Goal: Task Accomplishment & Management: Manage account settings

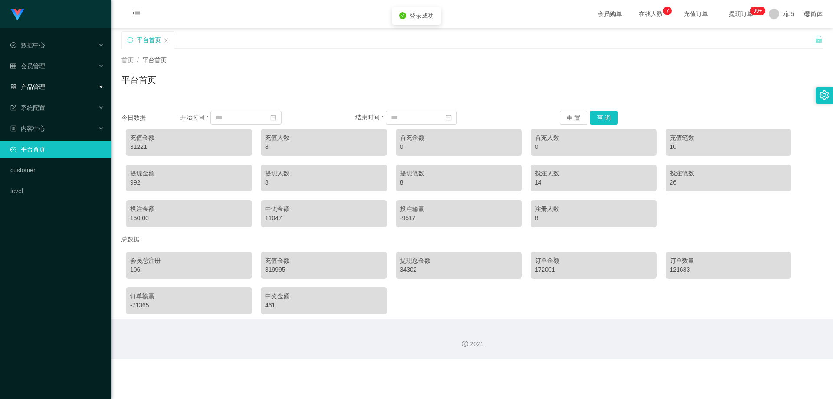
click at [44, 85] on span "产品管理" at bounding box center [27, 86] width 35 height 7
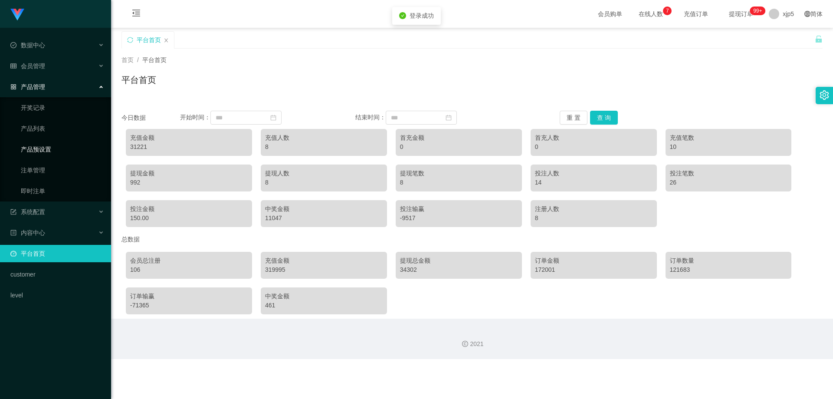
click at [54, 150] on link "产品预设置" at bounding box center [62, 149] width 83 height 17
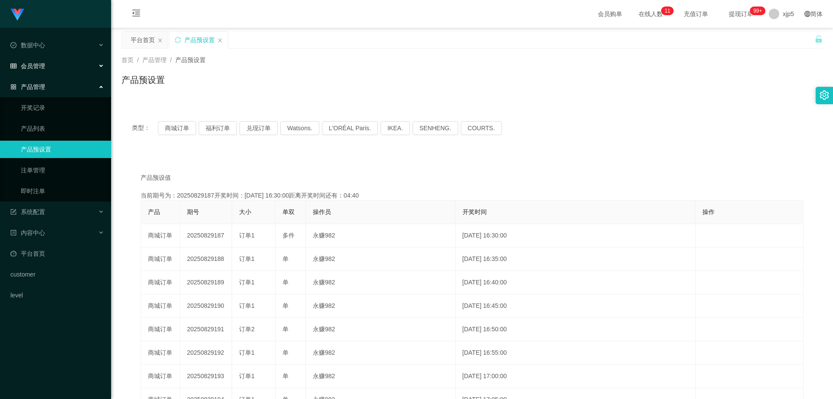
click at [37, 71] on div "会员管理" at bounding box center [55, 65] width 111 height 17
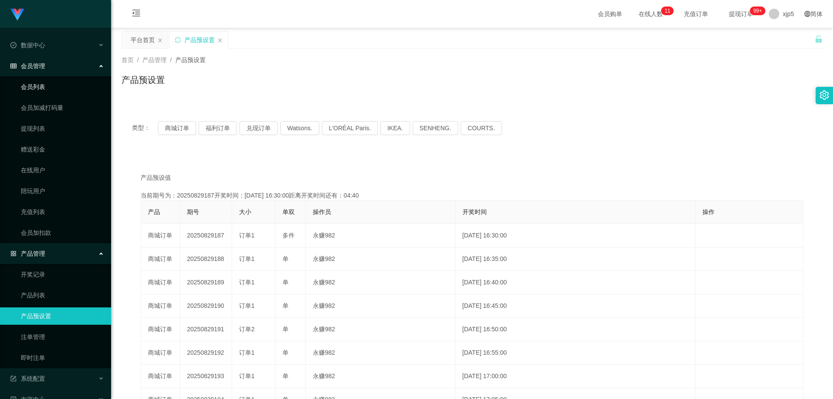
click at [44, 88] on link "会员列表" at bounding box center [62, 86] width 83 height 17
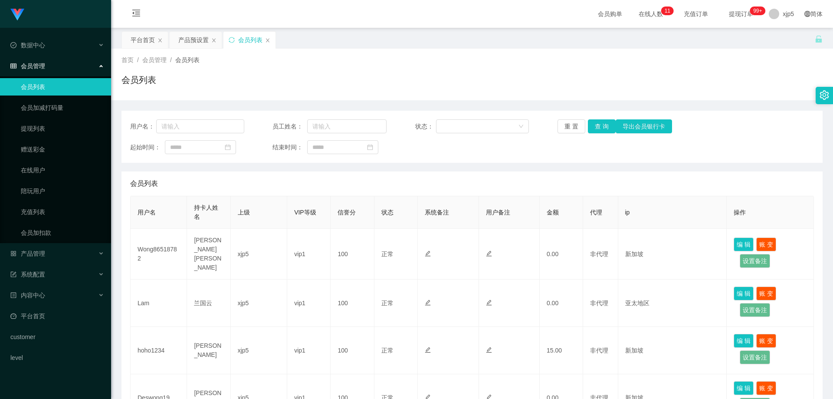
scroll to position [174, 0]
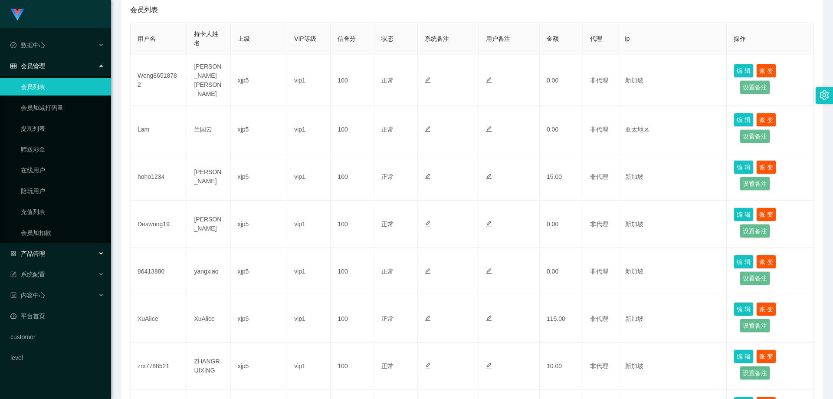
click at [46, 249] on div "产品管理" at bounding box center [55, 253] width 111 height 17
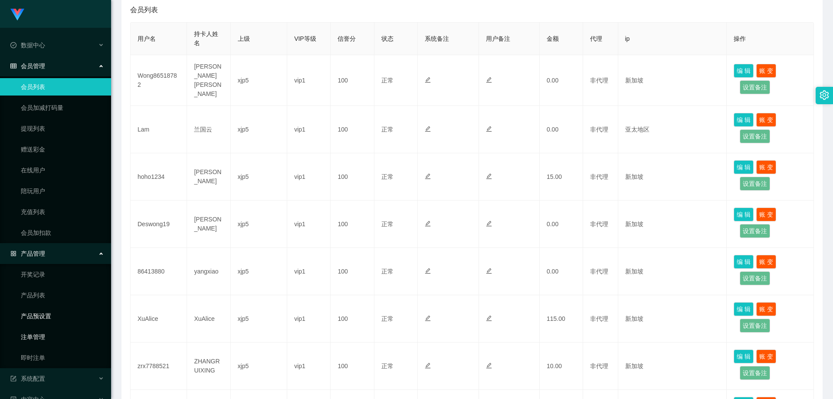
click at [47, 330] on link "注单管理" at bounding box center [62, 336] width 83 height 17
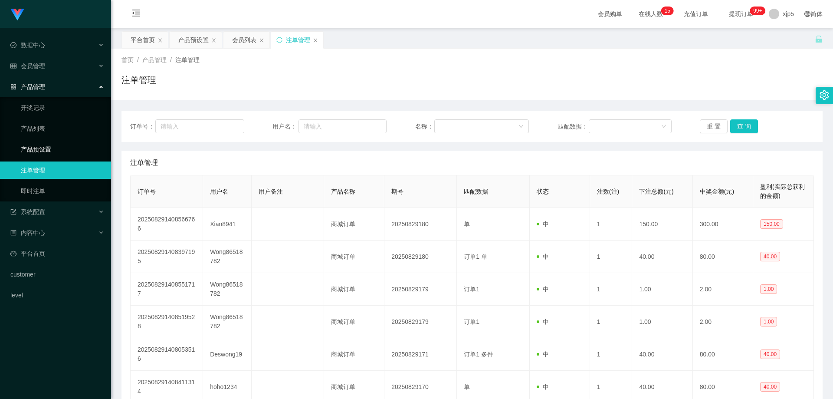
click at [53, 154] on link "产品预设置" at bounding box center [62, 149] width 83 height 17
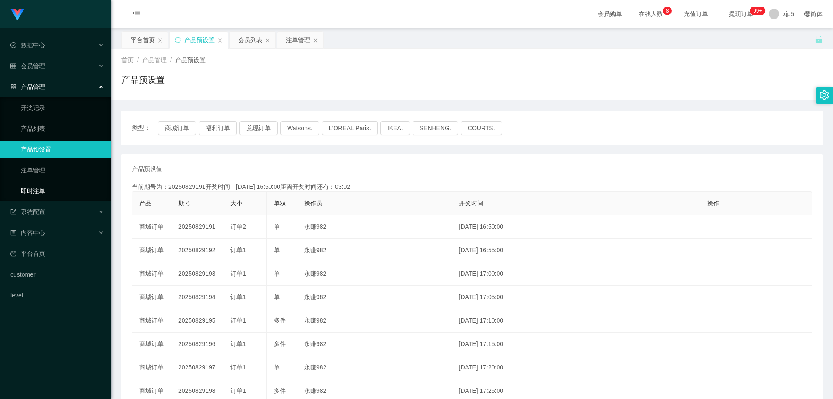
click at [50, 195] on link "即时注单" at bounding box center [62, 190] width 83 height 17
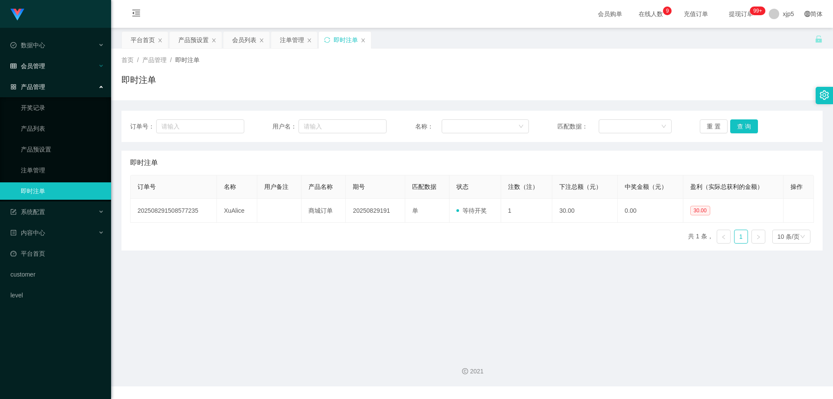
click at [50, 66] on div "会员管理" at bounding box center [55, 65] width 111 height 17
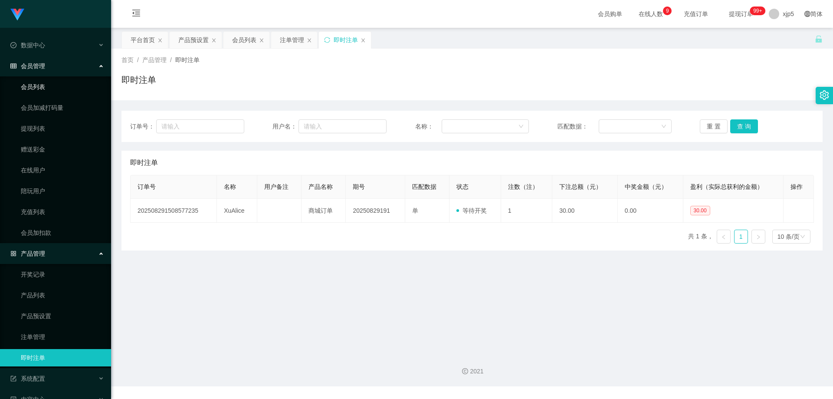
drag, startPoint x: 46, startPoint y: 88, endPoint x: 55, endPoint y: 76, distance: 14.8
click at [46, 88] on link "会员列表" at bounding box center [62, 86] width 83 height 17
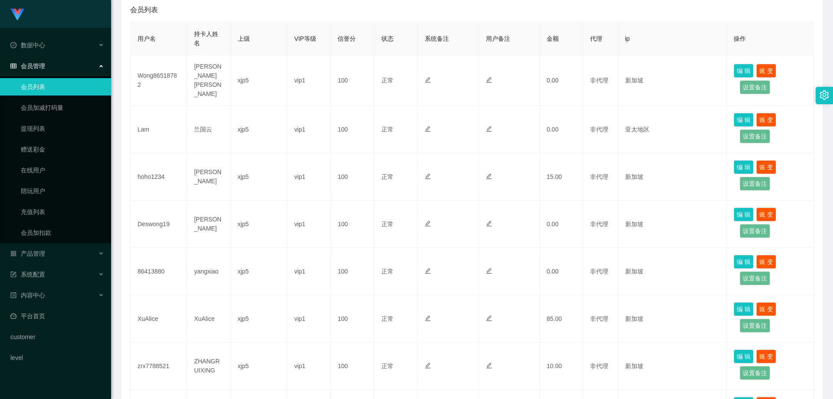
scroll to position [43, 0]
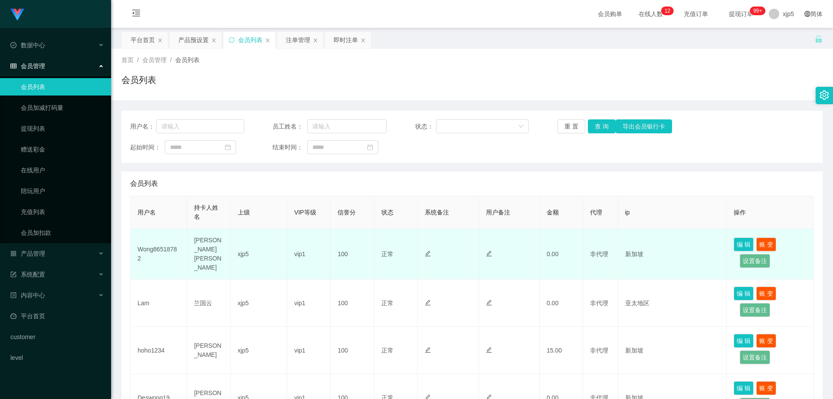
scroll to position [130, 0]
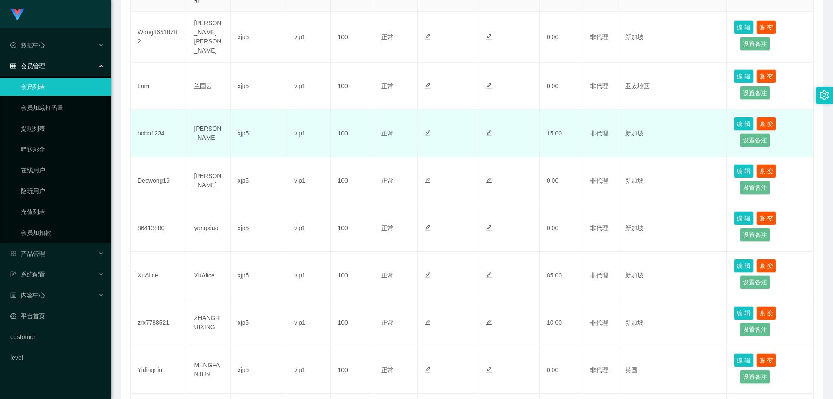
scroll to position [174, 0]
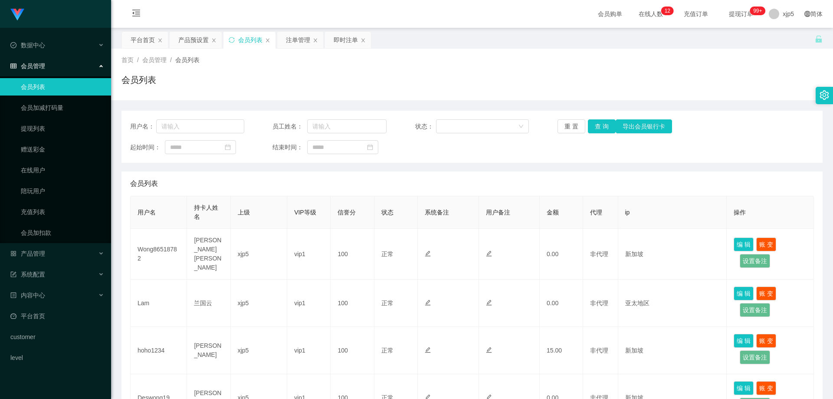
scroll to position [217, 0]
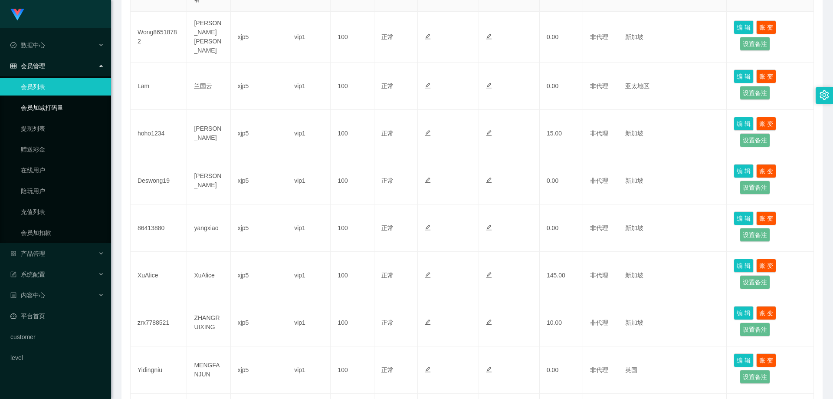
click at [41, 127] on link "提现列表" at bounding box center [62, 128] width 83 height 17
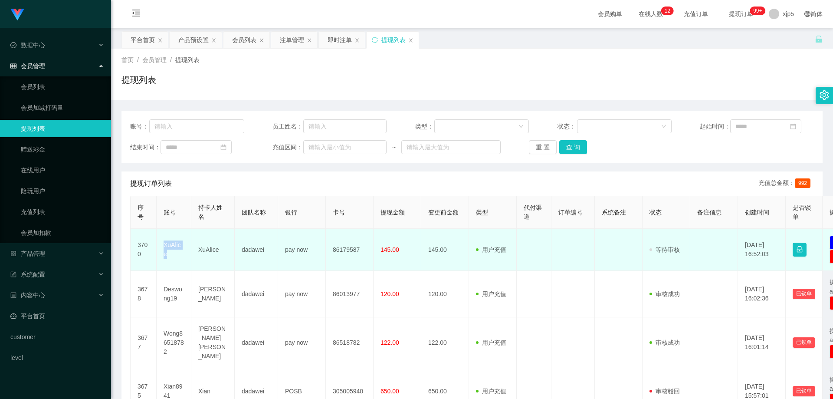
drag, startPoint x: 185, startPoint y: 254, endPoint x: 161, endPoint y: 253, distance: 23.5
click at [161, 253] on td "XuAlice" at bounding box center [174, 250] width 35 height 42
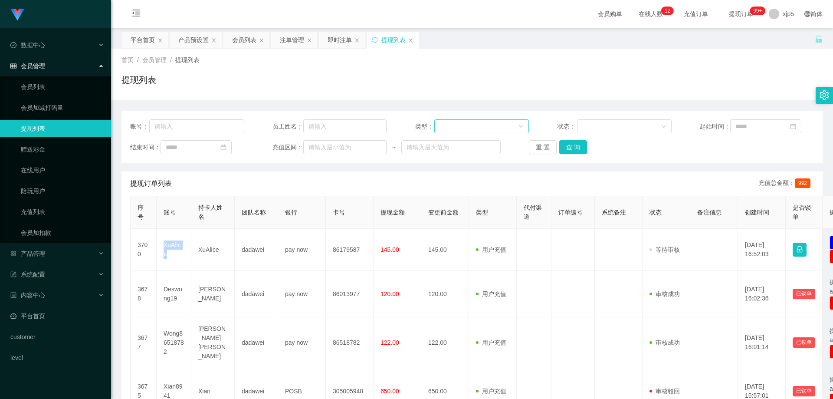
copy td "XuAlice"
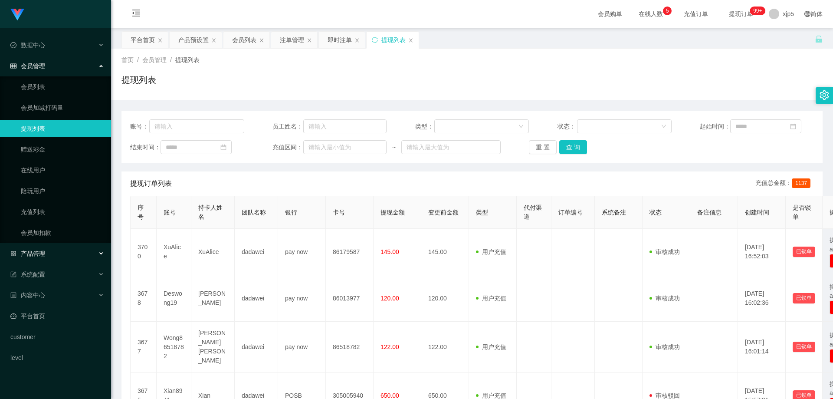
click at [66, 256] on div "产品管理" at bounding box center [55, 253] width 111 height 17
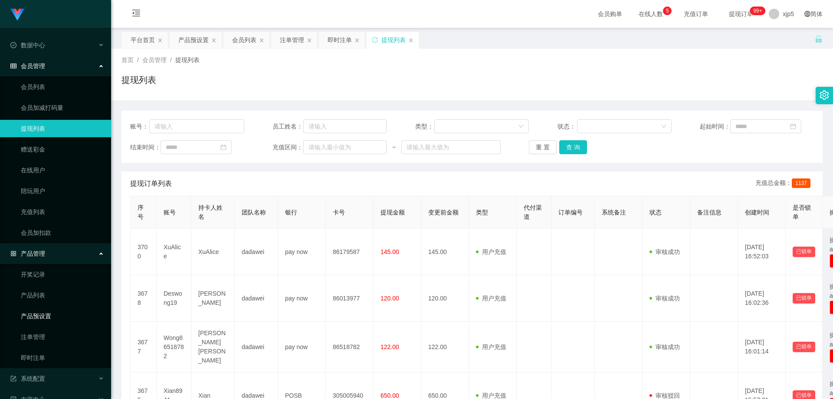
click at [49, 317] on link "产品预设置" at bounding box center [62, 315] width 83 height 17
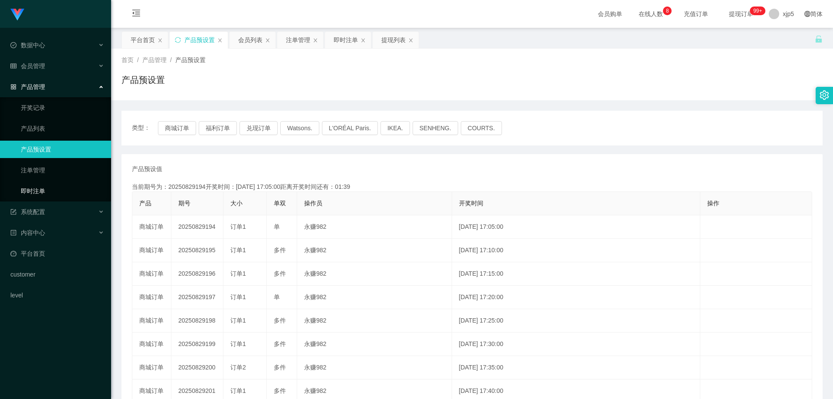
click at [49, 191] on link "即时注单" at bounding box center [62, 190] width 83 height 17
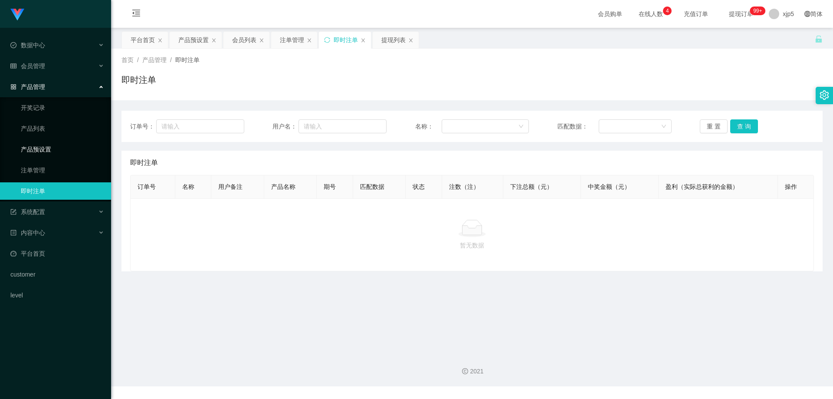
click at [44, 153] on link "产品预设置" at bounding box center [62, 149] width 83 height 17
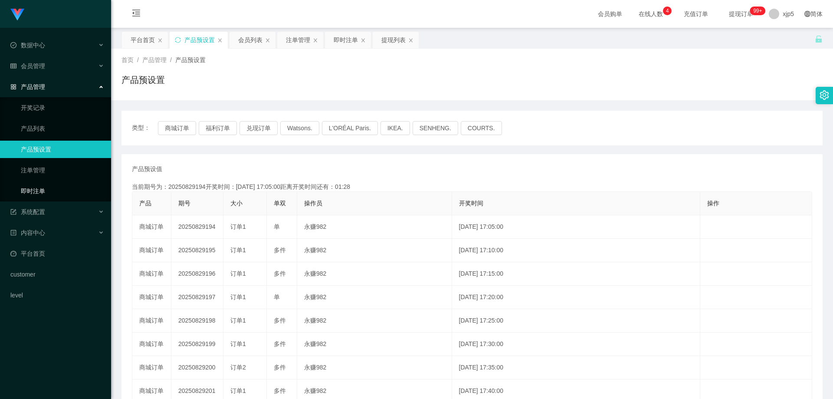
drag, startPoint x: 0, startPoint y: 0, endPoint x: 47, endPoint y: 188, distance: 193.3
click at [47, 188] on link "即时注单" at bounding box center [62, 190] width 83 height 17
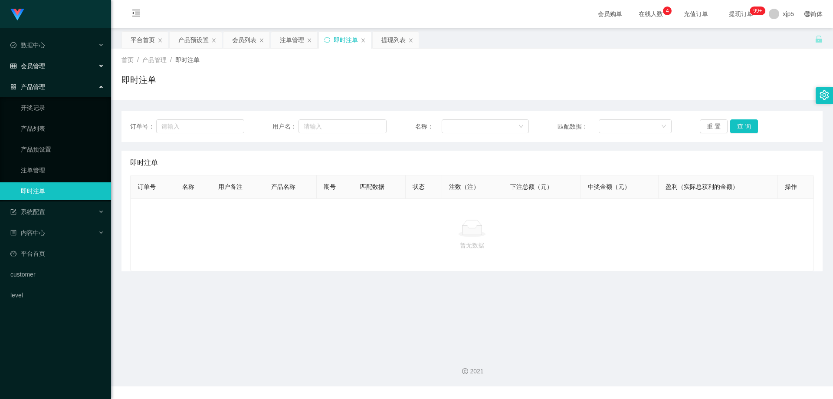
click at [43, 67] on span "会员管理" at bounding box center [27, 66] width 35 height 7
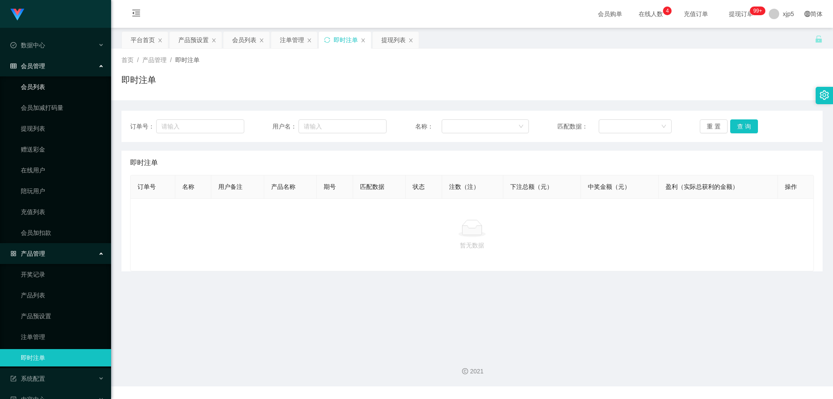
click at [45, 95] on link "会员列表" at bounding box center [62, 86] width 83 height 17
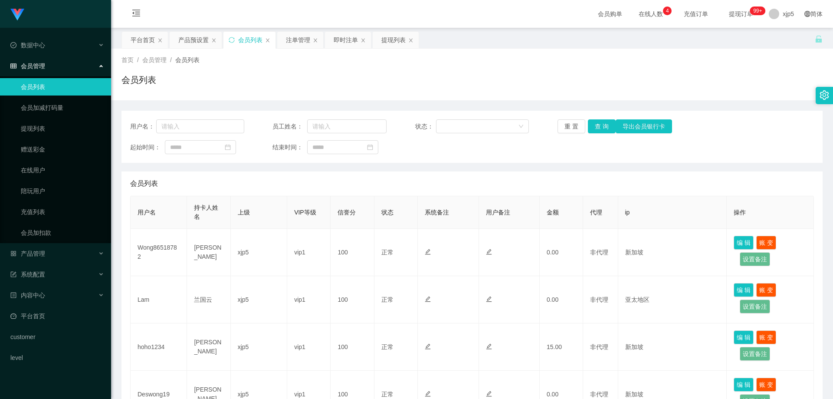
scroll to position [371, 0]
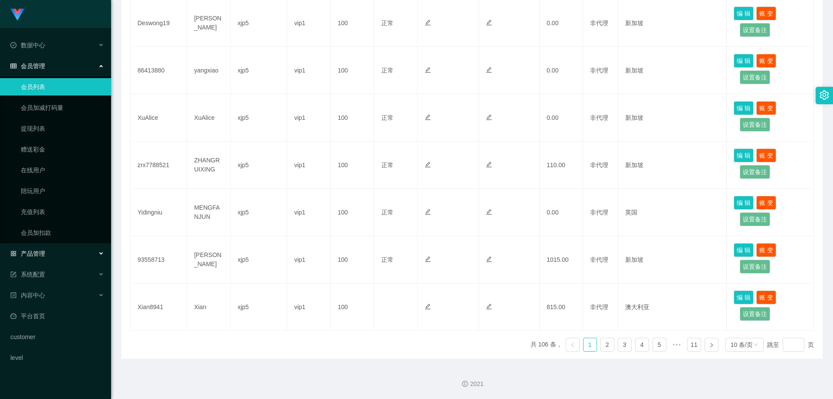
click at [56, 257] on div "产品管理" at bounding box center [55, 253] width 111 height 17
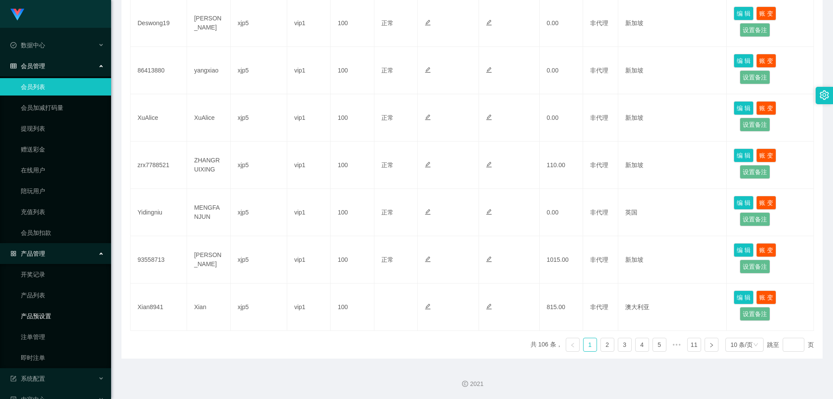
drag, startPoint x: 55, startPoint y: 314, endPoint x: 59, endPoint y: 309, distance: 7.1
click at [55, 314] on link "产品预设置" at bounding box center [62, 315] width 83 height 17
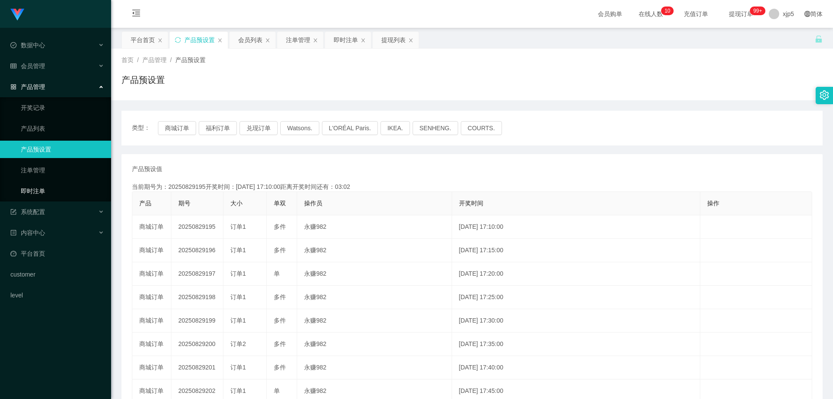
click at [49, 193] on link "即时注单" at bounding box center [62, 190] width 83 height 17
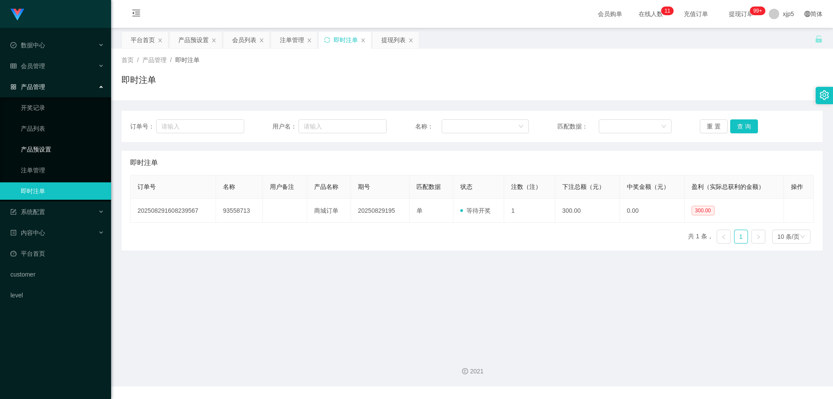
click at [50, 150] on link "产品预设置" at bounding box center [62, 149] width 83 height 17
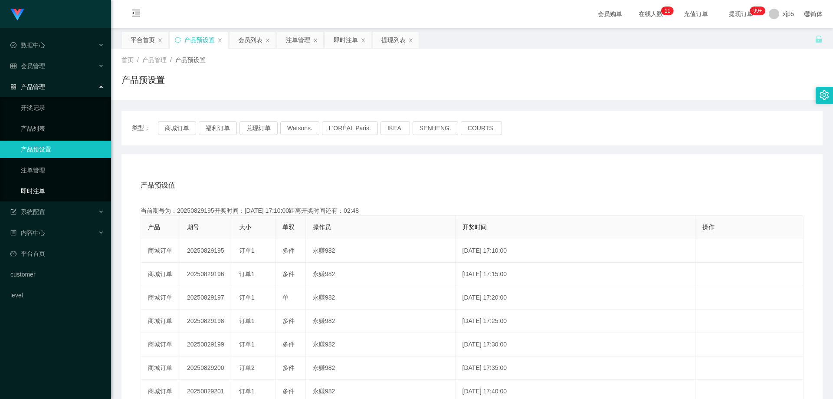
click at [52, 190] on link "即时注单" at bounding box center [62, 190] width 83 height 17
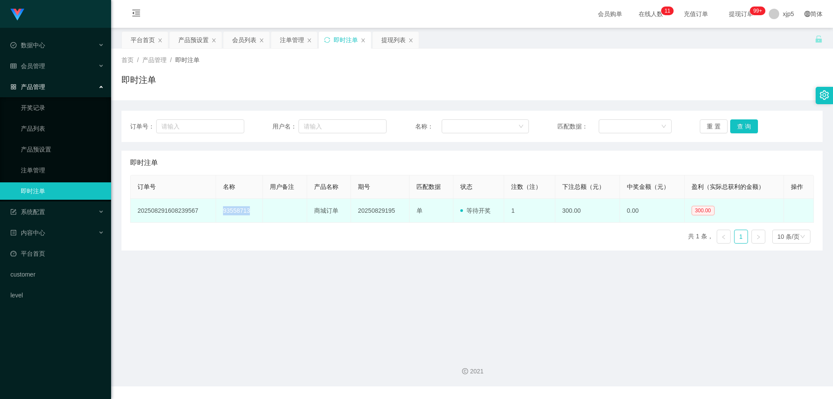
drag, startPoint x: 241, startPoint y: 211, endPoint x: 220, endPoint y: 211, distance: 20.8
click at [220, 211] on td "93558713" at bounding box center [239, 211] width 47 height 24
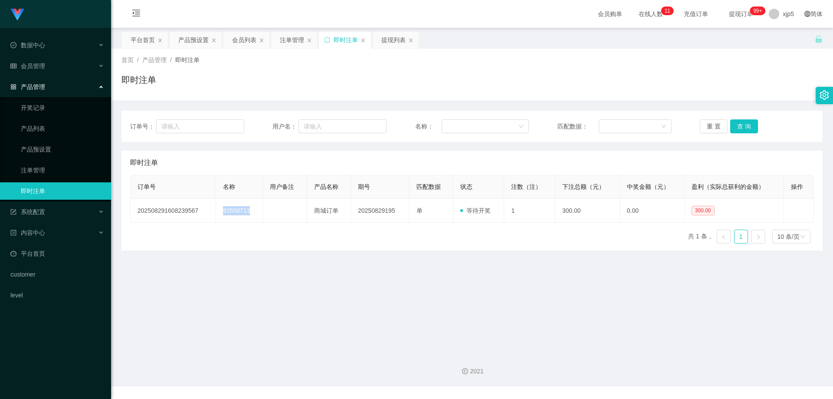
copy td "93558713"
drag, startPoint x: 54, startPoint y: 168, endPoint x: 58, endPoint y: 115, distance: 52.2
click at [54, 168] on link "注单管理" at bounding box center [62, 169] width 83 height 17
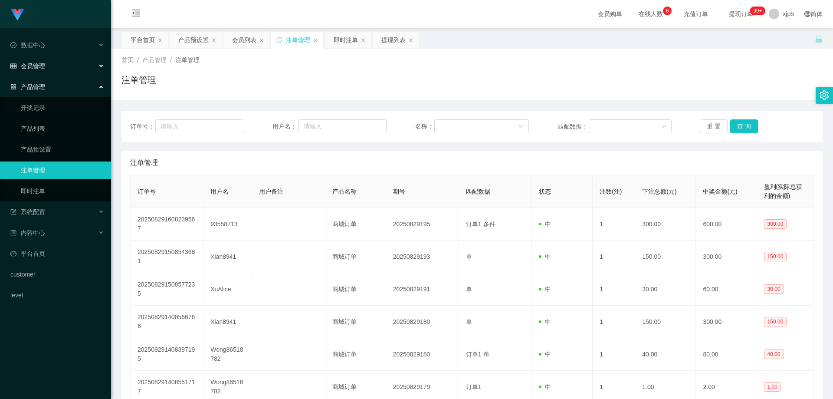
drag, startPoint x: 53, startPoint y: 63, endPoint x: 54, endPoint y: 67, distance: 4.5
click at [53, 63] on div "会员管理" at bounding box center [55, 65] width 111 height 17
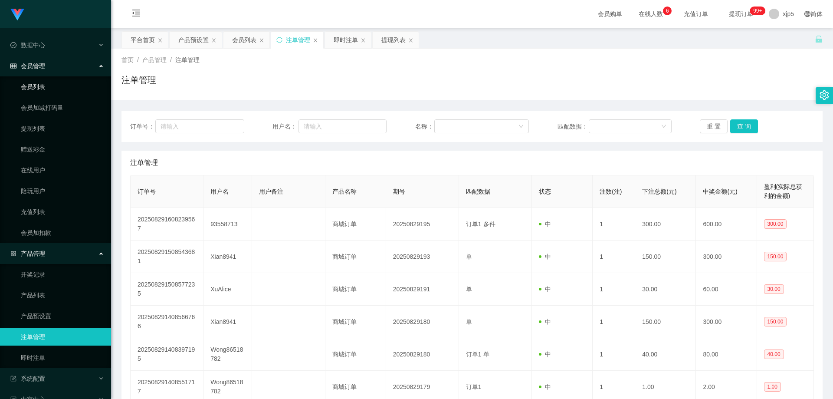
click at [49, 80] on link "会员列表" at bounding box center [62, 86] width 83 height 17
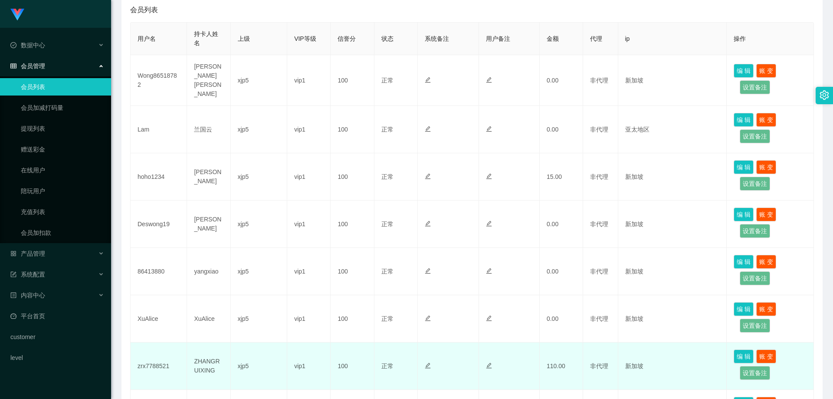
scroll to position [347, 0]
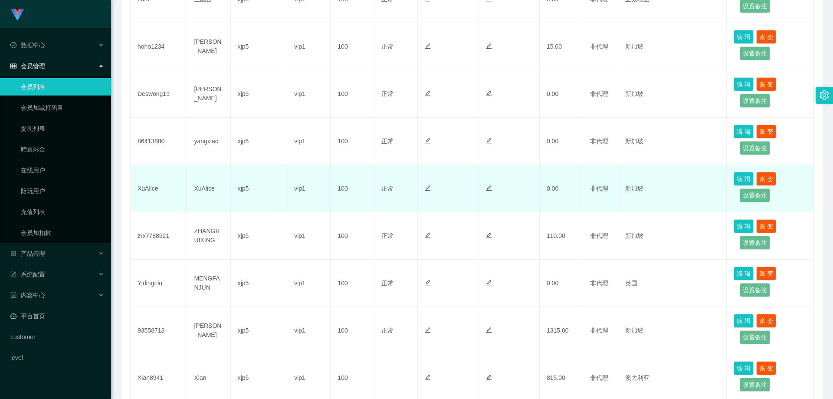
scroll to position [347, 0]
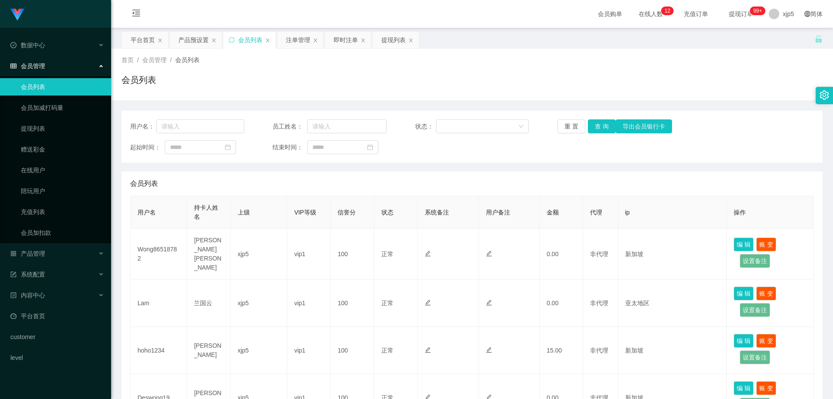
scroll to position [347, 0]
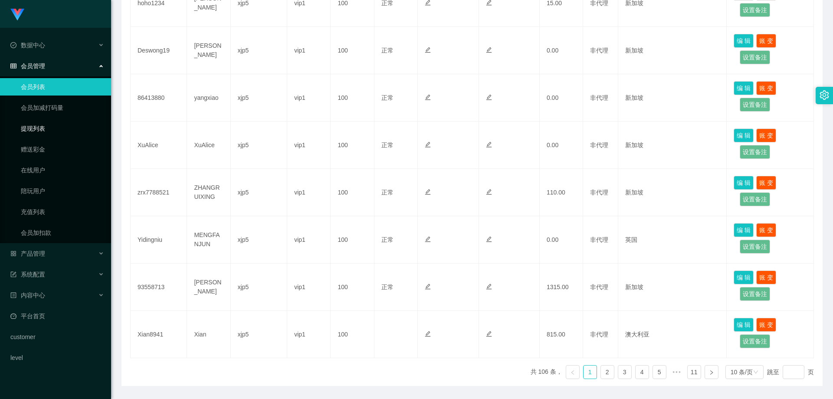
click at [47, 128] on link "提现列表" at bounding box center [62, 128] width 83 height 17
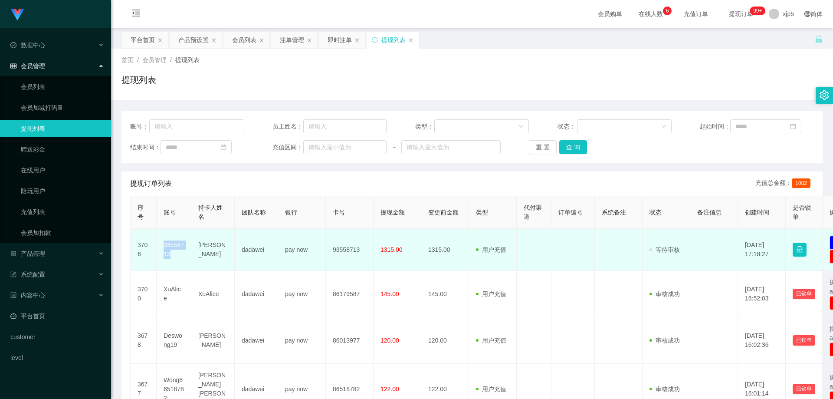
click at [163, 247] on td "93558713" at bounding box center [174, 250] width 35 height 42
click at [182, 254] on td "93558713" at bounding box center [174, 250] width 35 height 42
drag, startPoint x: 180, startPoint y: 257, endPoint x: 164, endPoint y: 242, distance: 21.8
click at [159, 247] on td "93558713" at bounding box center [174, 250] width 35 height 42
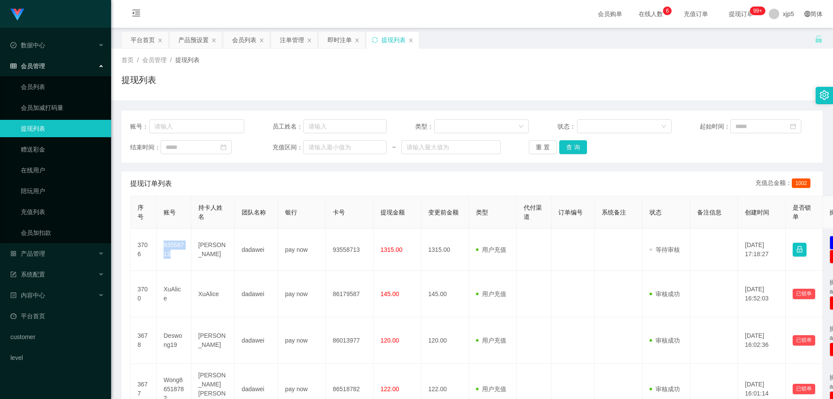
copy td "93558713"
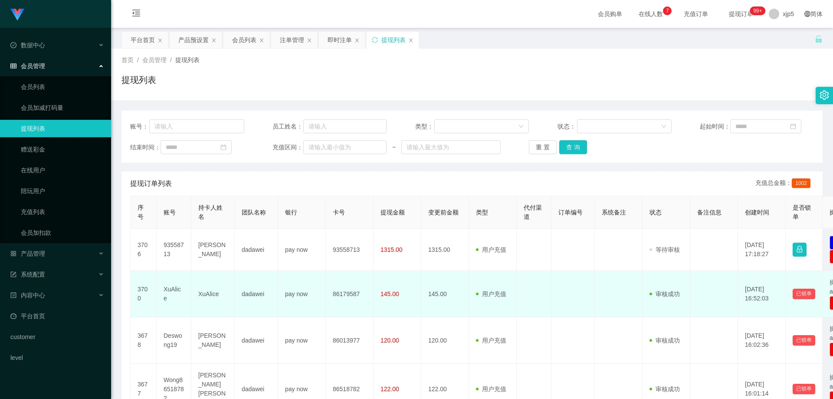
scroll to position [43, 0]
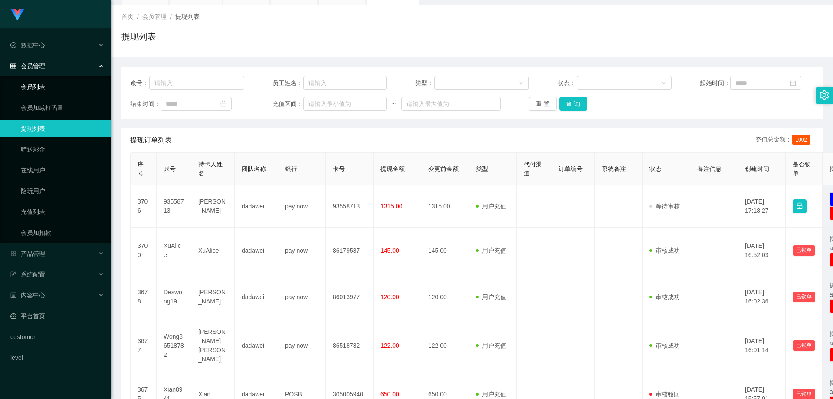
drag, startPoint x: 60, startPoint y: 84, endPoint x: 148, endPoint y: 110, distance: 92.3
click at [60, 84] on link "会员列表" at bounding box center [62, 86] width 83 height 17
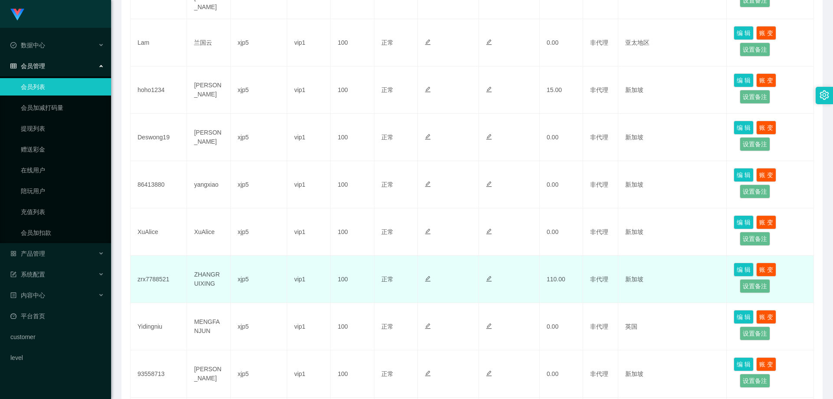
scroll to position [371, 0]
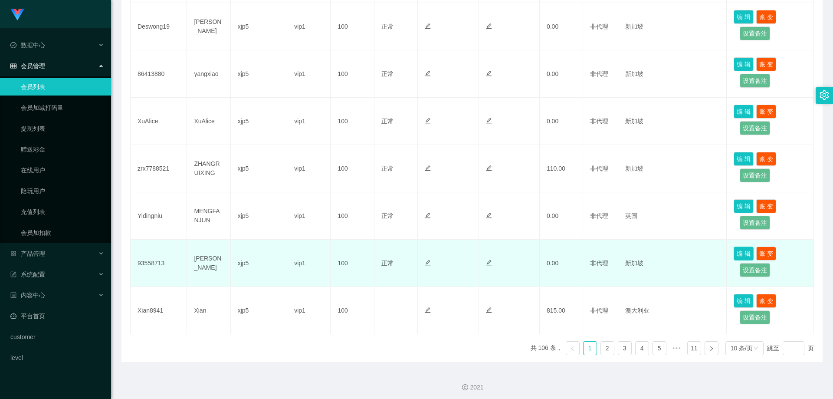
click at [737, 250] on button "编 辑" at bounding box center [744, 254] width 20 height 14
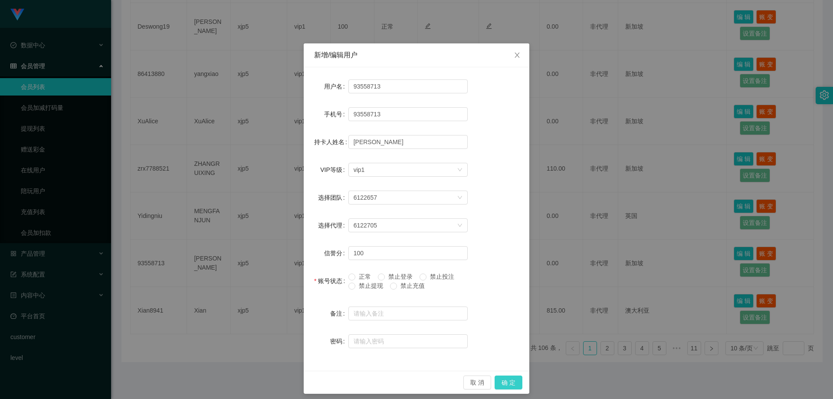
click at [506, 379] on button "确 定" at bounding box center [509, 382] width 28 height 14
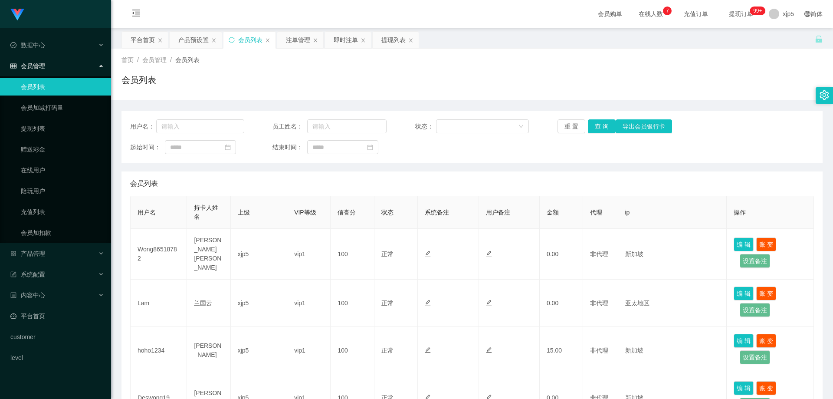
scroll to position [260, 0]
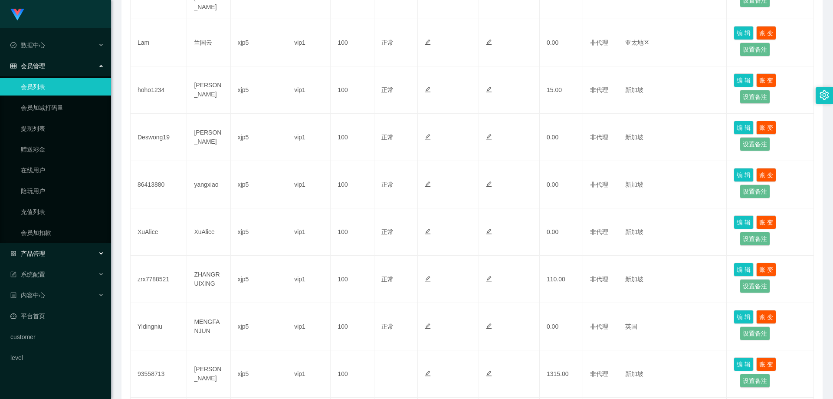
click at [55, 251] on div "产品管理" at bounding box center [55, 253] width 111 height 17
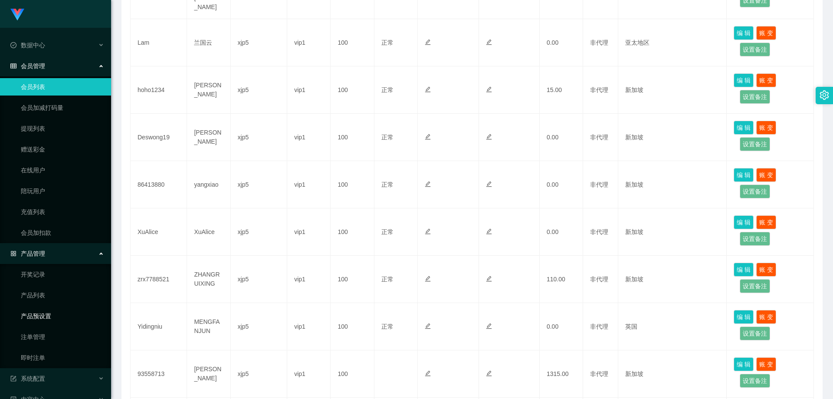
click at [49, 323] on link "产品预设置" at bounding box center [62, 315] width 83 height 17
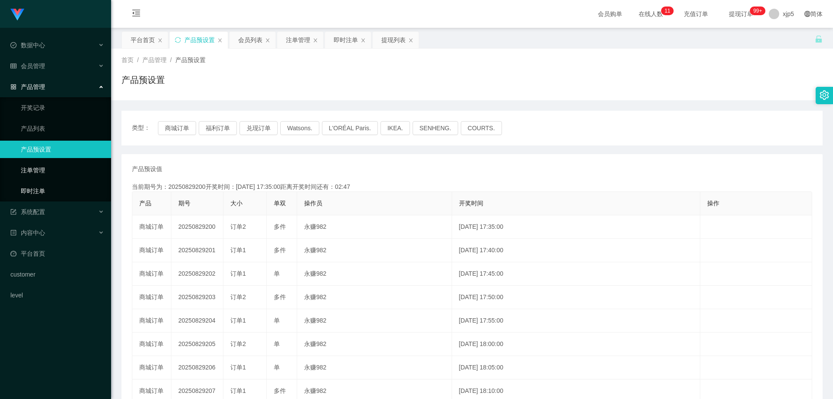
click at [48, 192] on link "即时注单" at bounding box center [62, 190] width 83 height 17
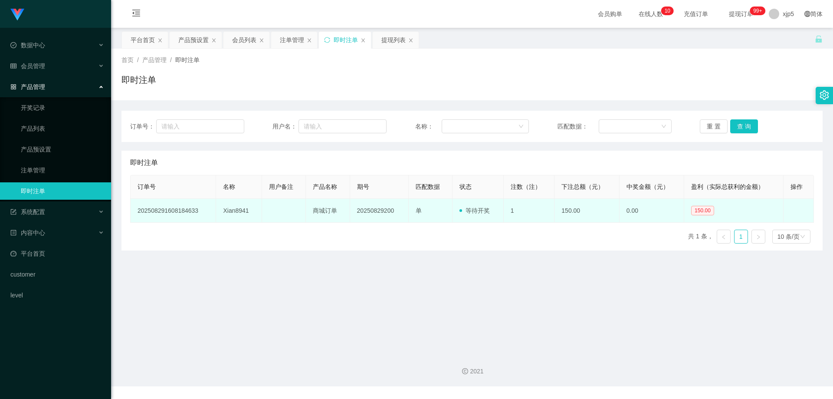
drag, startPoint x: 249, startPoint y: 212, endPoint x: 252, endPoint y: 216, distance: 4.9
click at [248, 214] on td "Xian8941" at bounding box center [239, 211] width 46 height 24
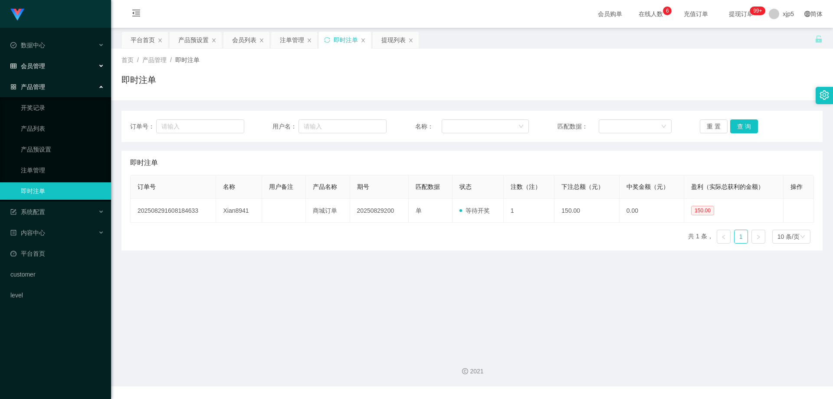
click at [57, 66] on div "会员管理" at bounding box center [55, 65] width 111 height 17
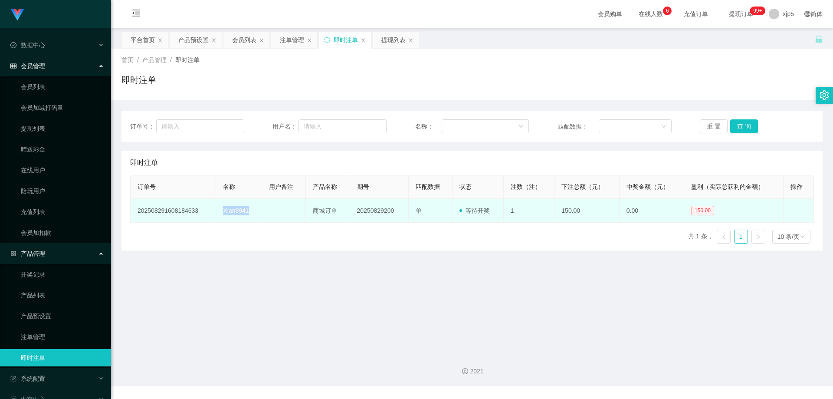
drag, startPoint x: 251, startPoint y: 209, endPoint x: 219, endPoint y: 210, distance: 32.1
click at [219, 210] on td "Xian8941" at bounding box center [239, 211] width 46 height 24
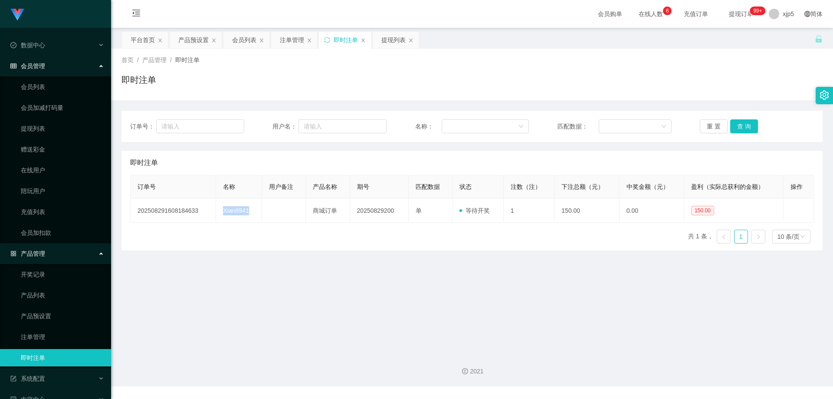
copy td "Xian8941"
click at [62, 83] on link "会员列表" at bounding box center [62, 86] width 83 height 17
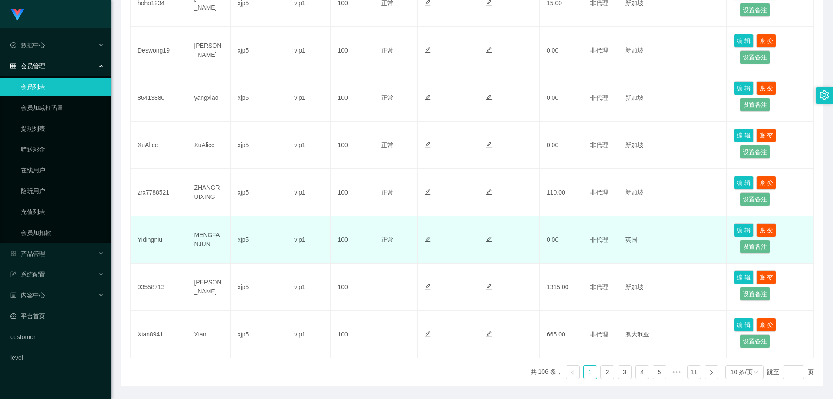
scroll to position [371, 0]
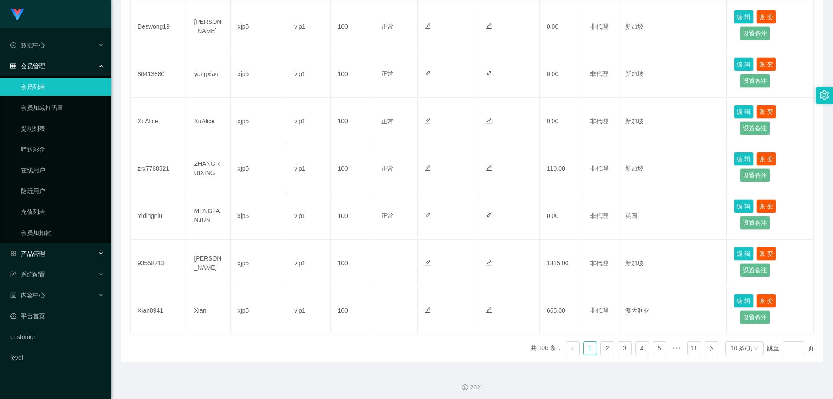
click at [48, 250] on div "产品管理" at bounding box center [55, 253] width 111 height 17
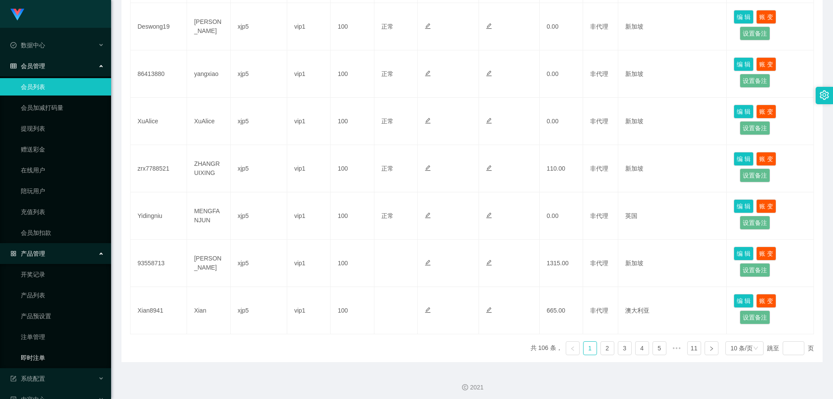
click at [47, 359] on link "即时注单" at bounding box center [62, 357] width 83 height 17
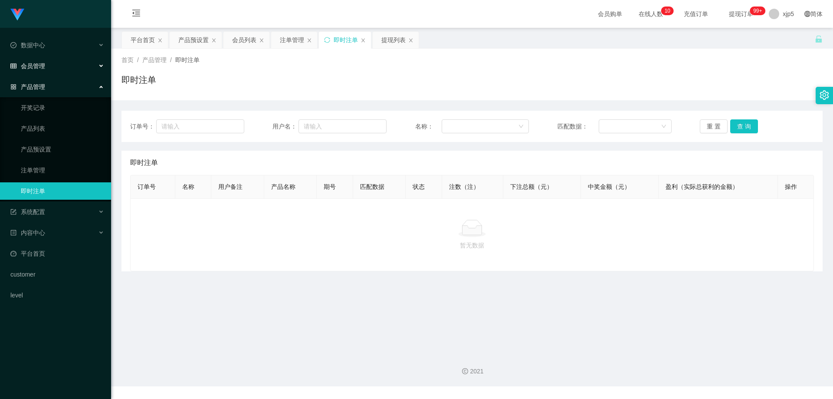
click at [48, 69] on div "会员管理" at bounding box center [55, 65] width 111 height 17
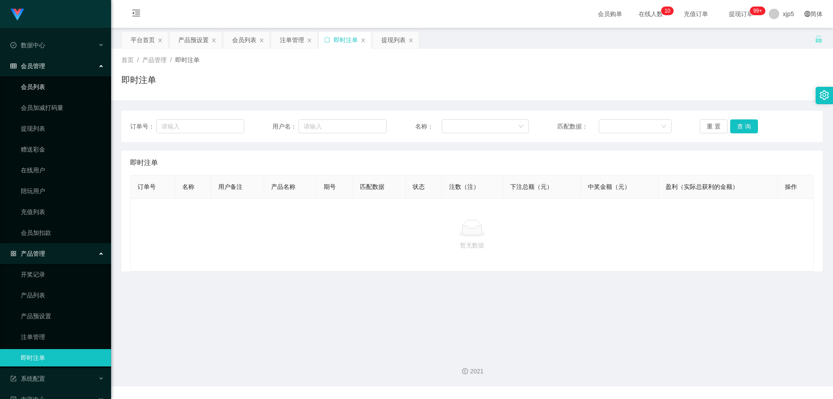
click at [45, 90] on link "会员列表" at bounding box center [62, 86] width 83 height 17
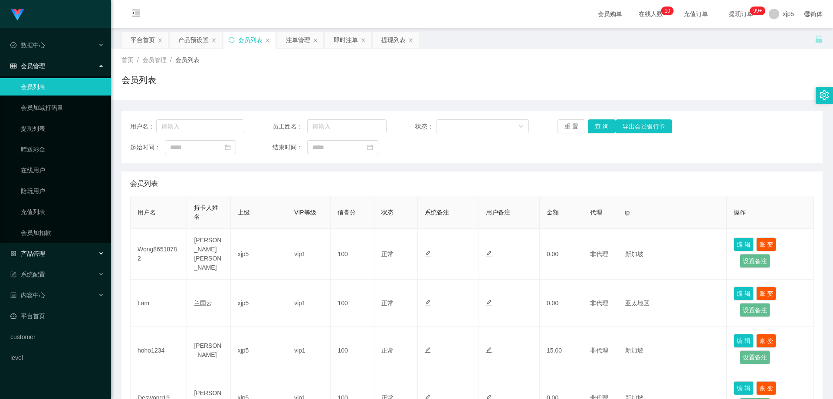
click at [56, 255] on div "产品管理" at bounding box center [55, 253] width 111 height 17
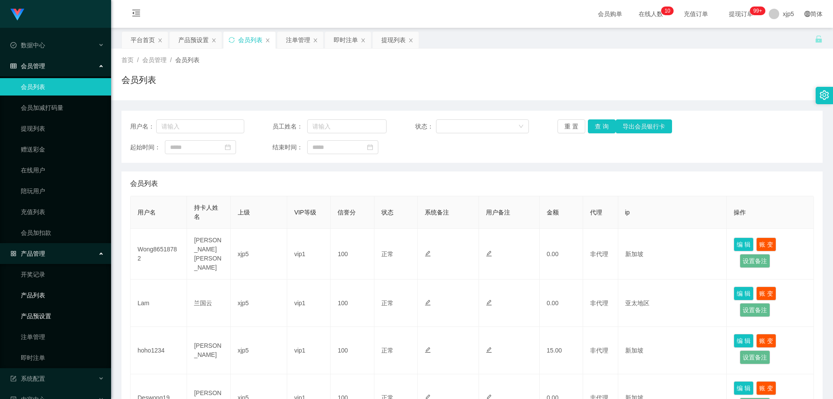
click at [60, 316] on link "产品预设置" at bounding box center [62, 315] width 83 height 17
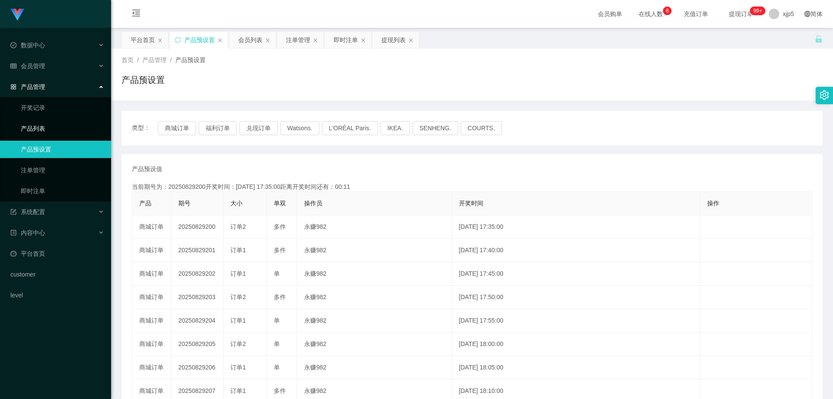
click at [49, 190] on link "即时注单" at bounding box center [62, 190] width 83 height 17
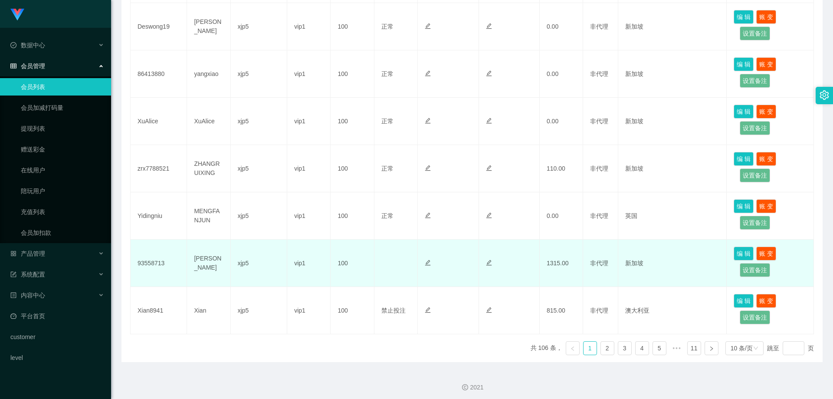
scroll to position [328, 0]
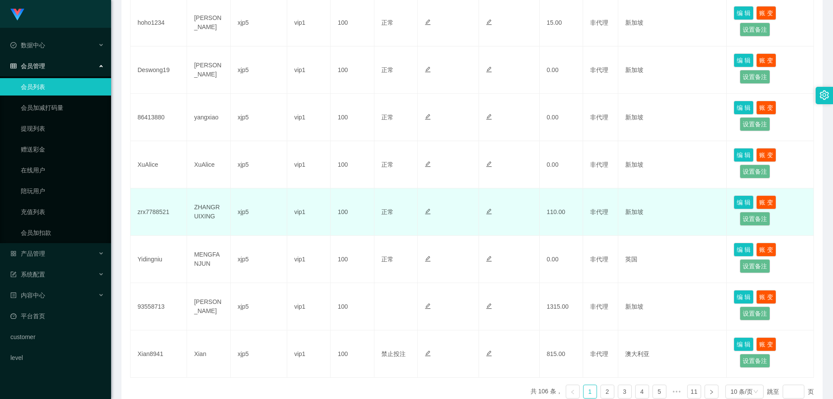
click at [173, 213] on td "zrx7788521" at bounding box center [159, 211] width 56 height 47
drag, startPoint x: 173, startPoint y: 213, endPoint x: 136, endPoint y: 211, distance: 36.6
click at [136, 211] on td "zrx7788521" at bounding box center [159, 211] width 56 height 47
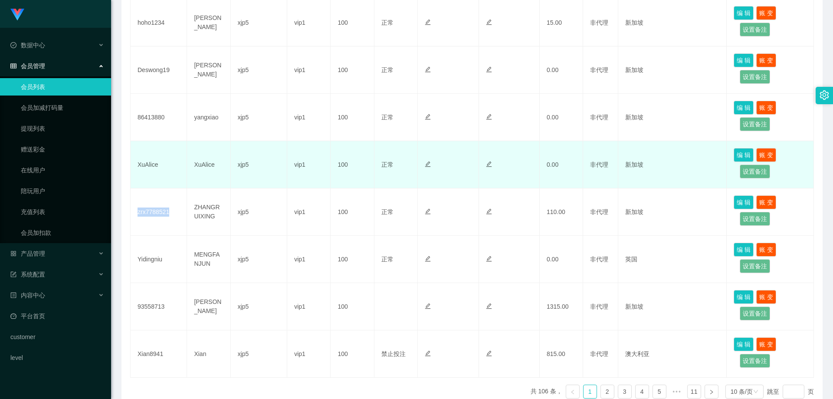
copy td "zrx7788521"
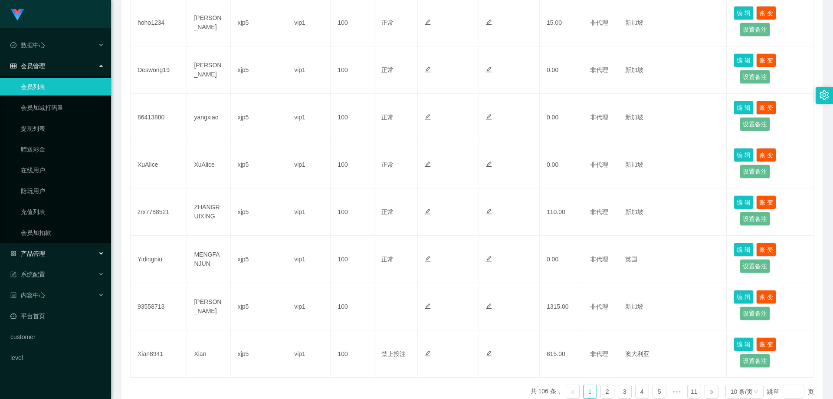
click at [46, 253] on div "产品管理" at bounding box center [55, 253] width 111 height 17
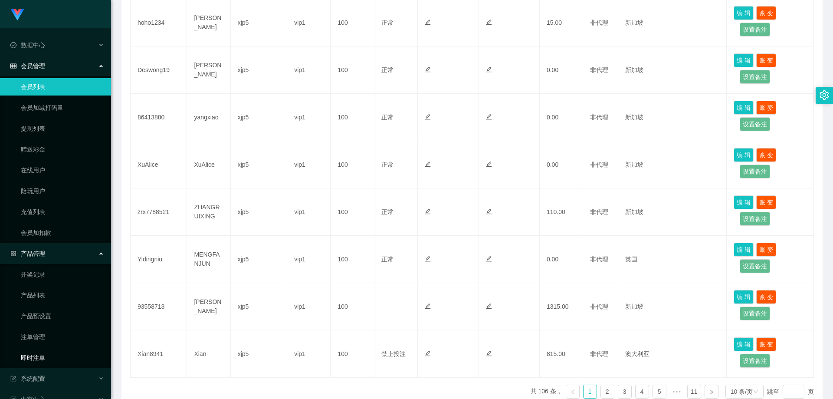
drag, startPoint x: 51, startPoint y: 363, endPoint x: 64, endPoint y: 280, distance: 84.0
click at [50, 363] on link "即时注单" at bounding box center [62, 357] width 83 height 17
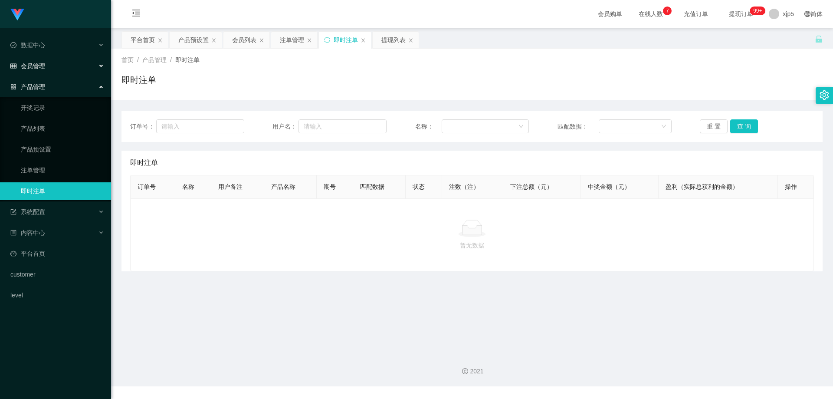
drag, startPoint x: 47, startPoint y: 70, endPoint x: 48, endPoint y: 79, distance: 9.6
click at [47, 70] on div "会员管理" at bounding box center [55, 65] width 111 height 17
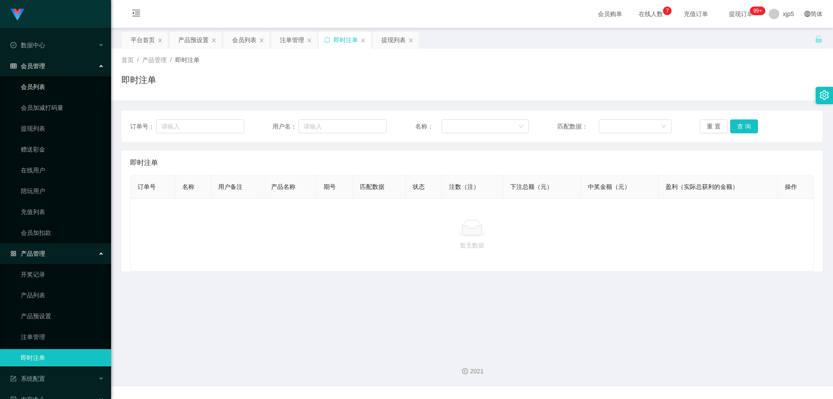
click at [44, 83] on link "会员列表" at bounding box center [62, 86] width 83 height 17
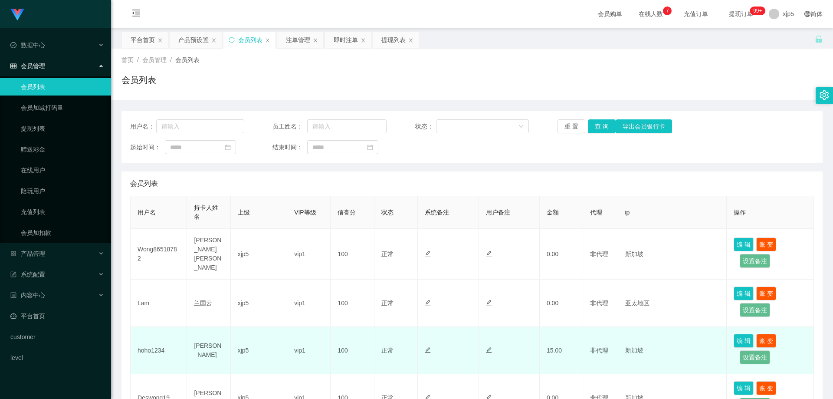
scroll to position [304, 0]
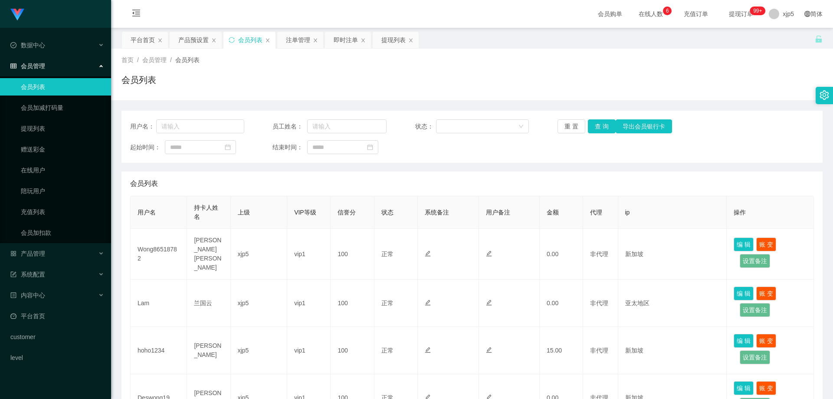
scroll to position [304, 0]
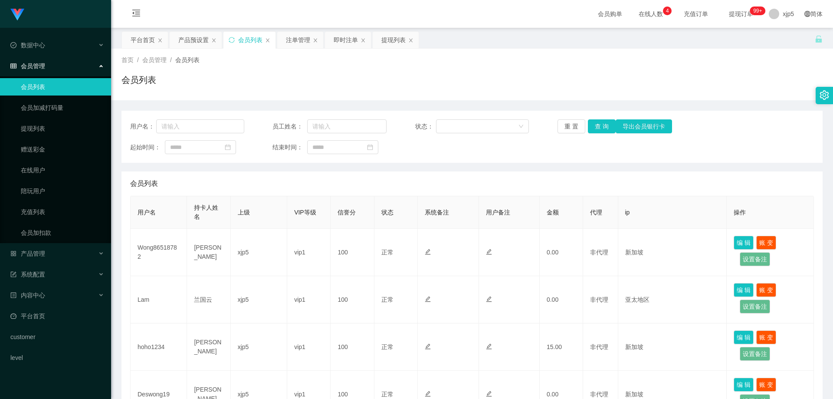
scroll to position [260, 0]
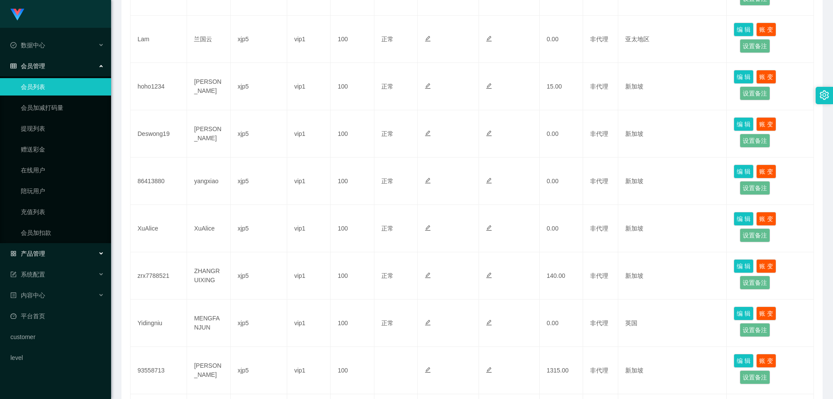
click at [74, 250] on div "产品管理" at bounding box center [55, 253] width 111 height 17
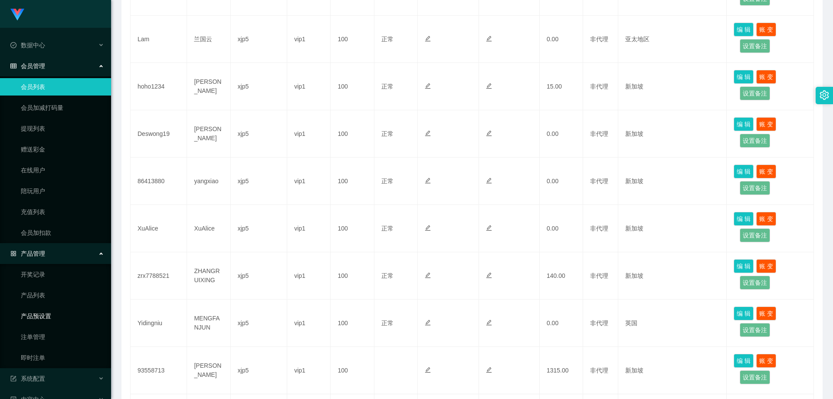
click at [70, 319] on link "产品预设置" at bounding box center [62, 315] width 83 height 17
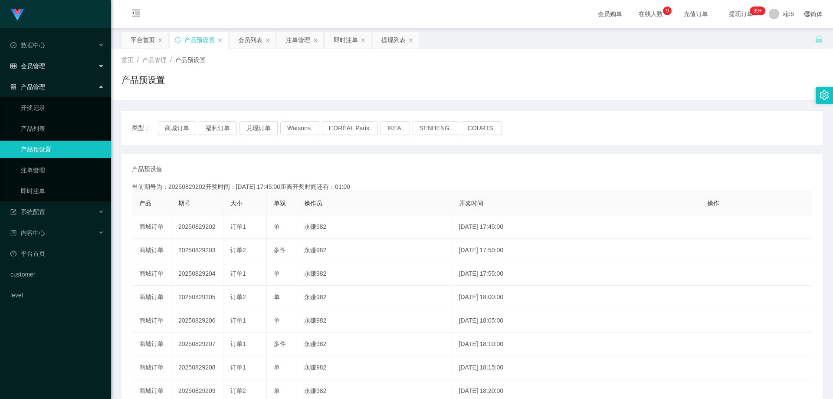
click at [43, 68] on span "会员管理" at bounding box center [27, 66] width 35 height 7
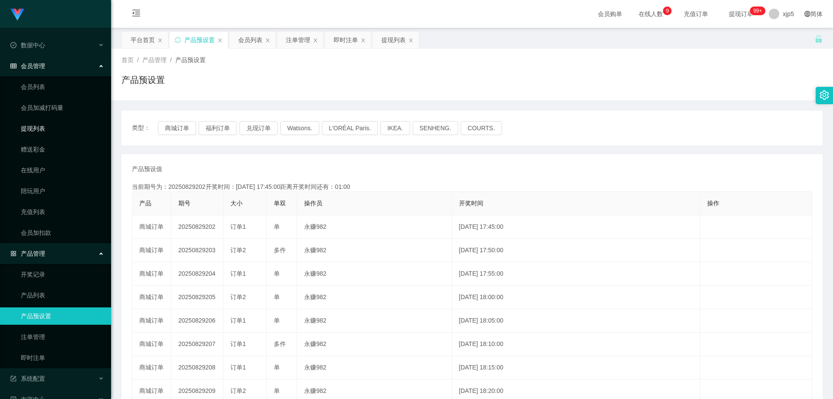
click at [39, 133] on link "提现列表" at bounding box center [62, 128] width 83 height 17
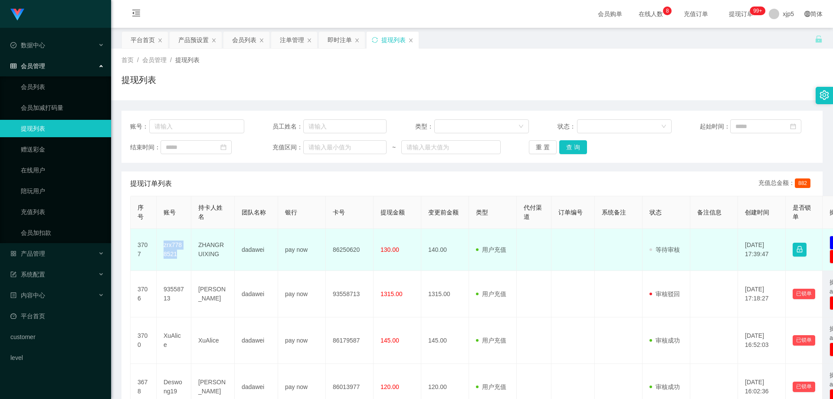
click at [161, 244] on td "zrx7788521" at bounding box center [174, 250] width 35 height 42
click at [190, 263] on td "zrx7788521" at bounding box center [174, 250] width 35 height 42
